Goal: Task Accomplishment & Management: Use online tool/utility

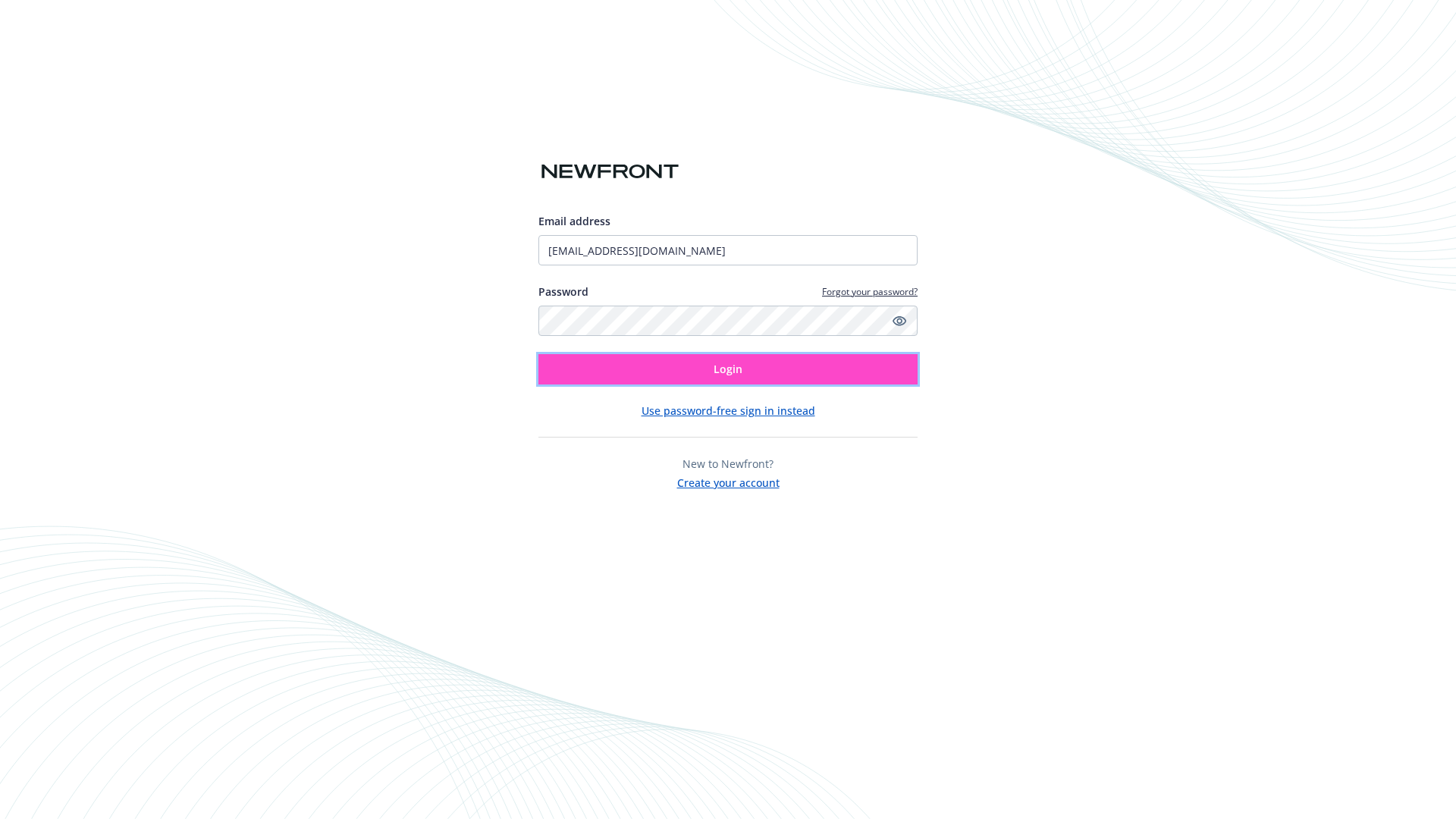
click at [728, 370] on span "Login" at bounding box center [728, 368] width 29 height 14
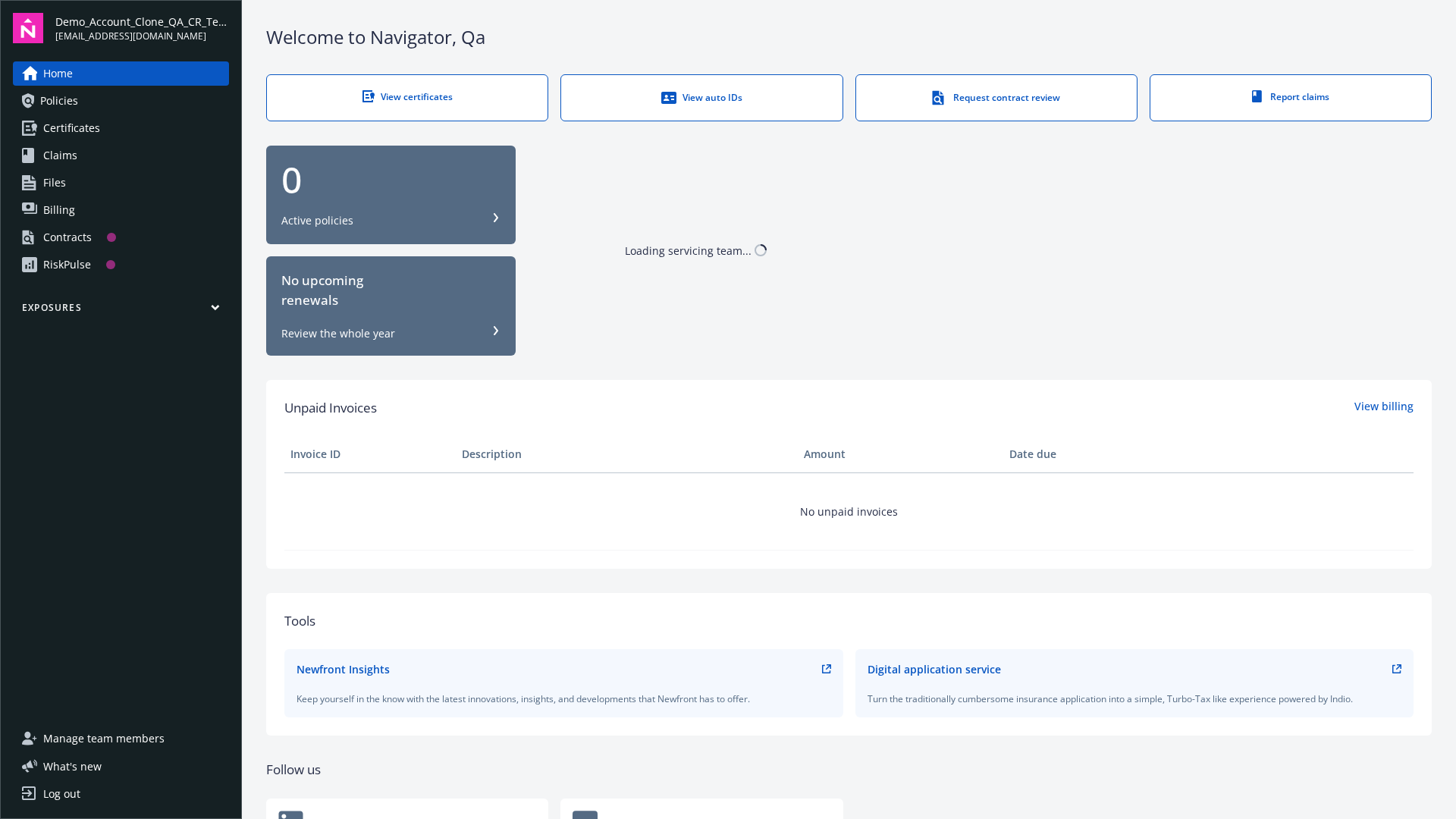
click at [141, 28] on span "Demo_Account_Clone_QA_CR_Tests_Prospect" at bounding box center [142, 22] width 174 height 16
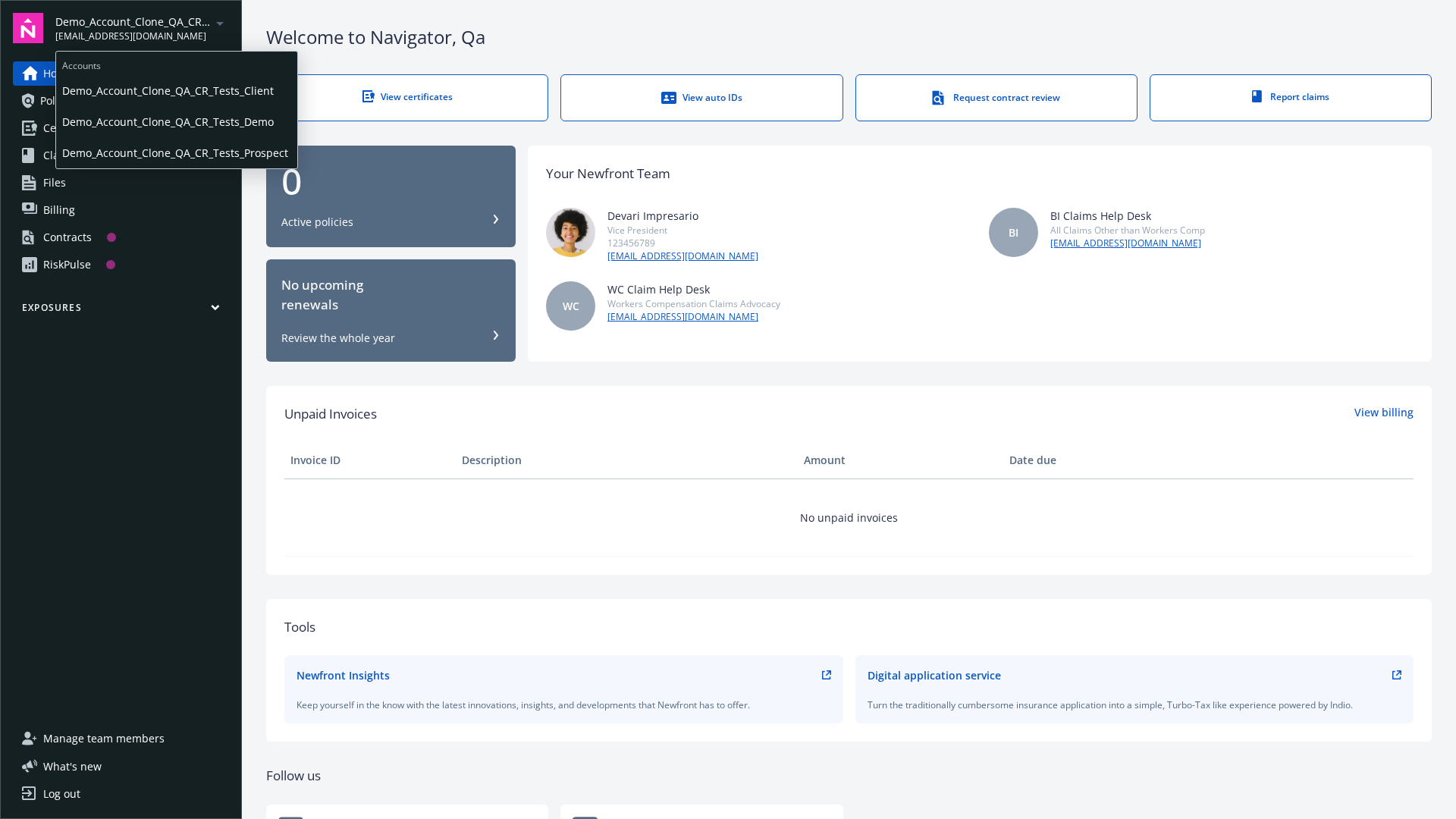
click at [175, 90] on span "Demo_Account_Clone_QA_CR_Tests_Client" at bounding box center [176, 91] width 229 height 31
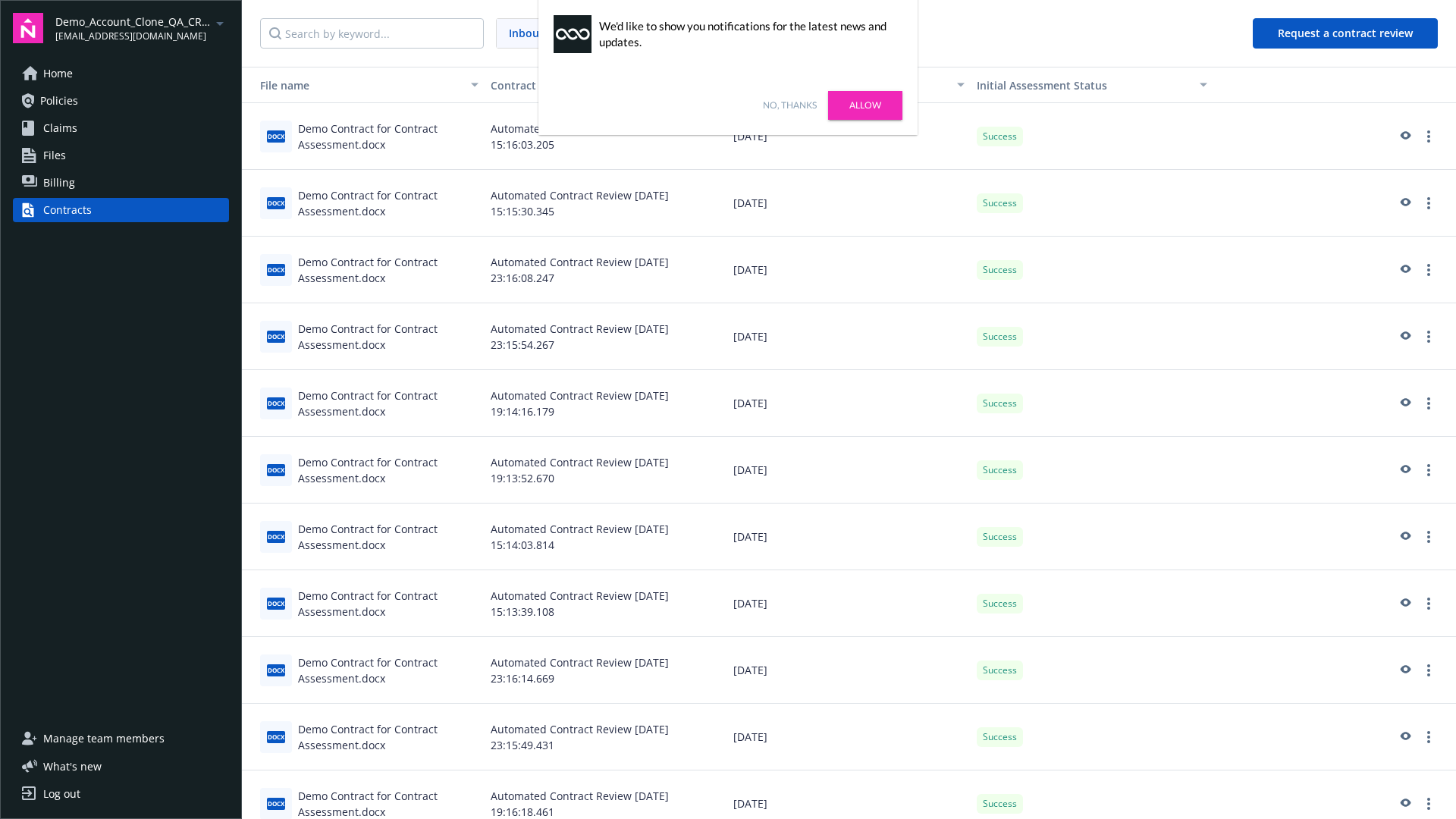
click at [790, 105] on link "No, thanks" at bounding box center [790, 105] width 54 height 14
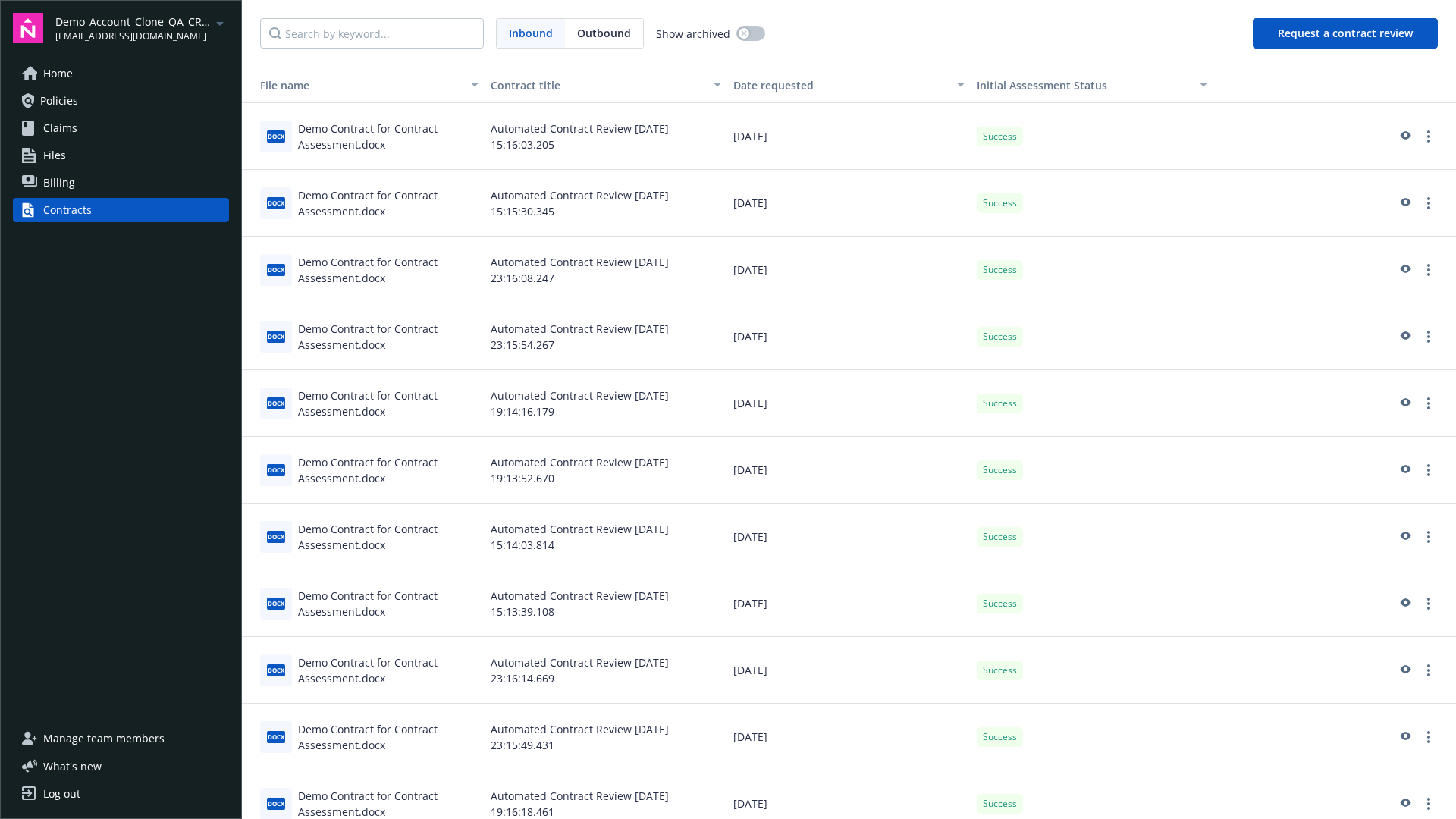
click at [1346, 33] on button "Request a contract review" at bounding box center [1345, 33] width 185 height 31
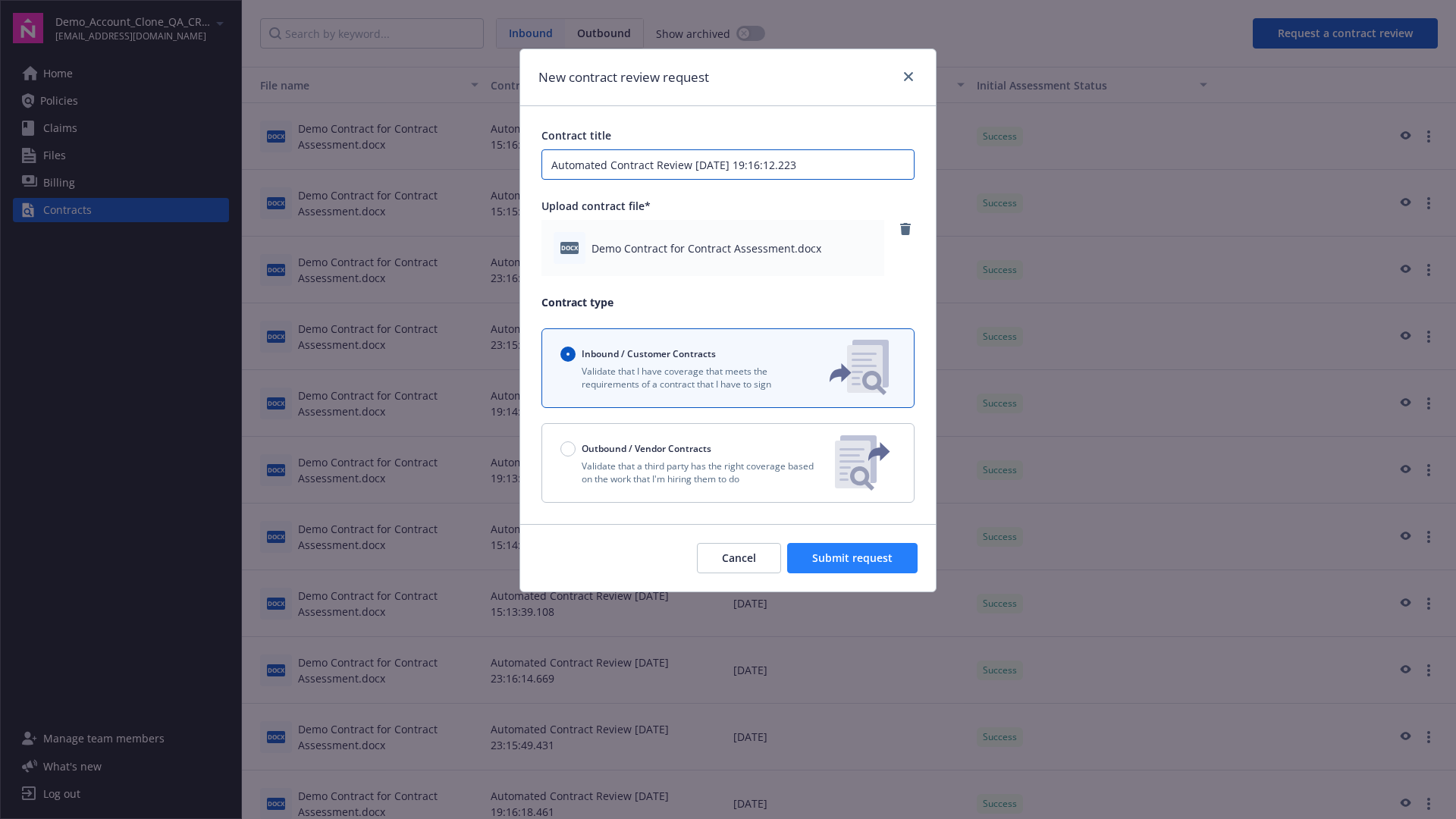
type input "Automated Contract Review 08-27-2025 19:16:12.223"
click at [853, 558] on span "Submit request" at bounding box center [852, 558] width 80 height 14
